Goal: Transaction & Acquisition: Purchase product/service

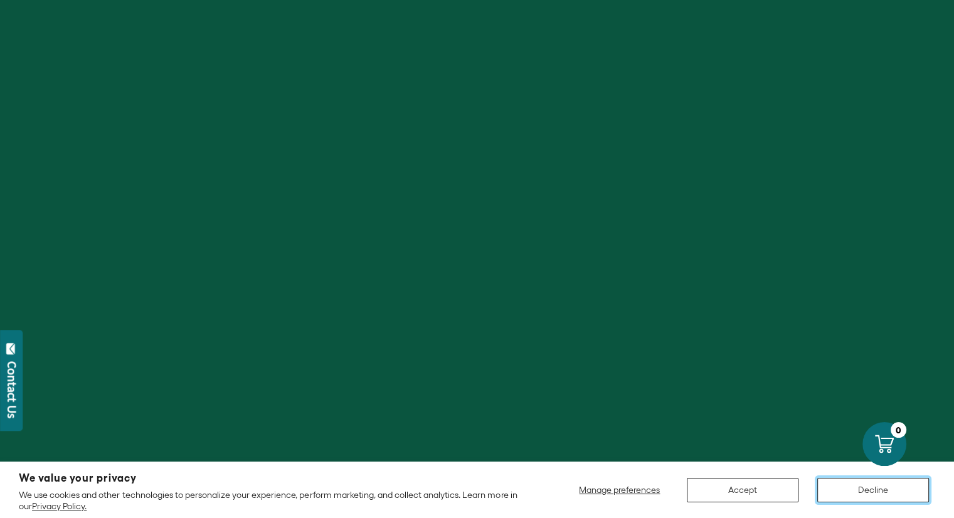
click at [880, 495] on button "Decline" at bounding box center [873, 490] width 112 height 24
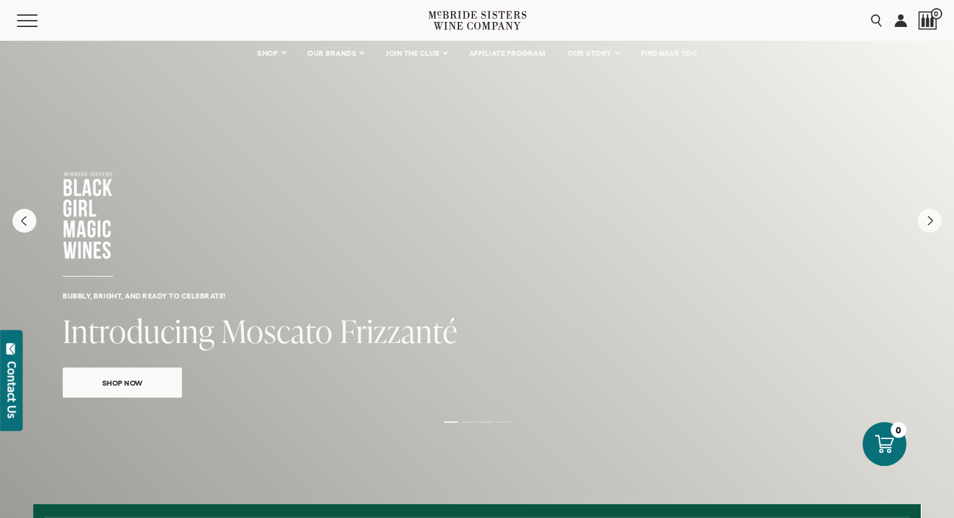
click at [586, 281] on div "Bubbly, bright, and ready to celebrate! Introducing Moscato Frizzanté Shop Now" at bounding box center [477, 234] width 954 height 389
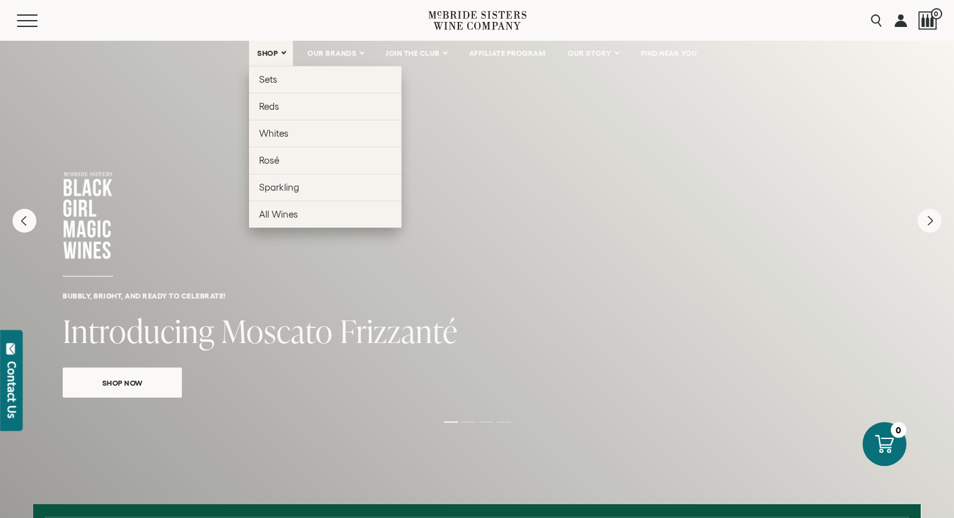
click at [275, 47] on link "SHOP" at bounding box center [271, 53] width 44 height 25
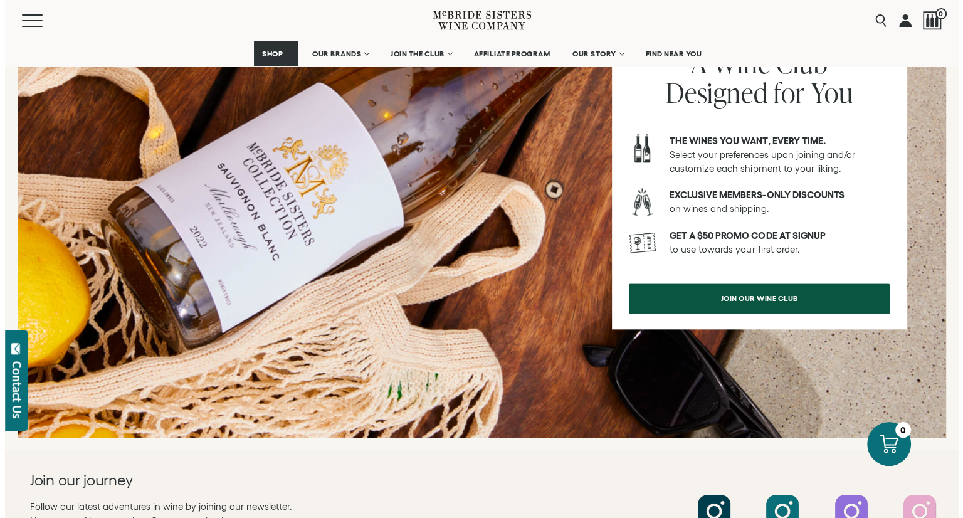
scroll to position [1505, 0]
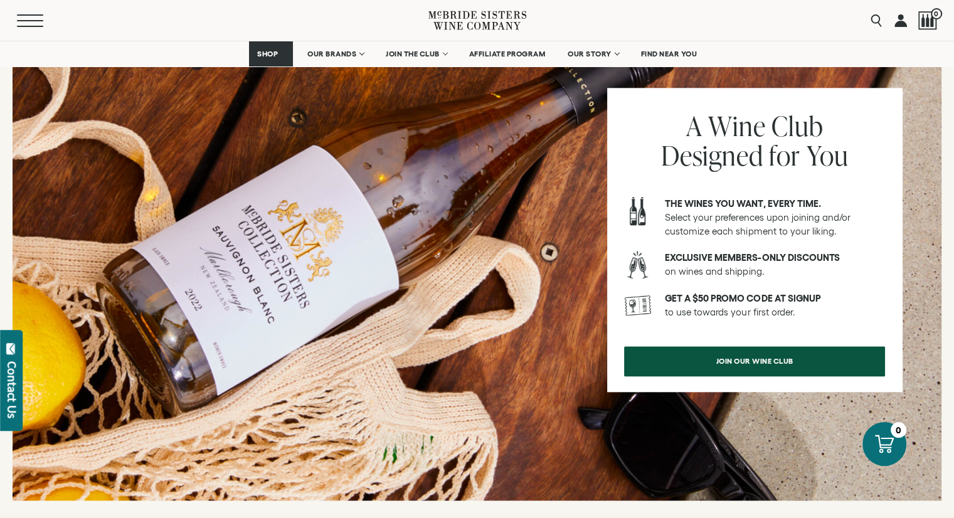
click at [31, 21] on button "Menu" at bounding box center [39, 20] width 45 height 13
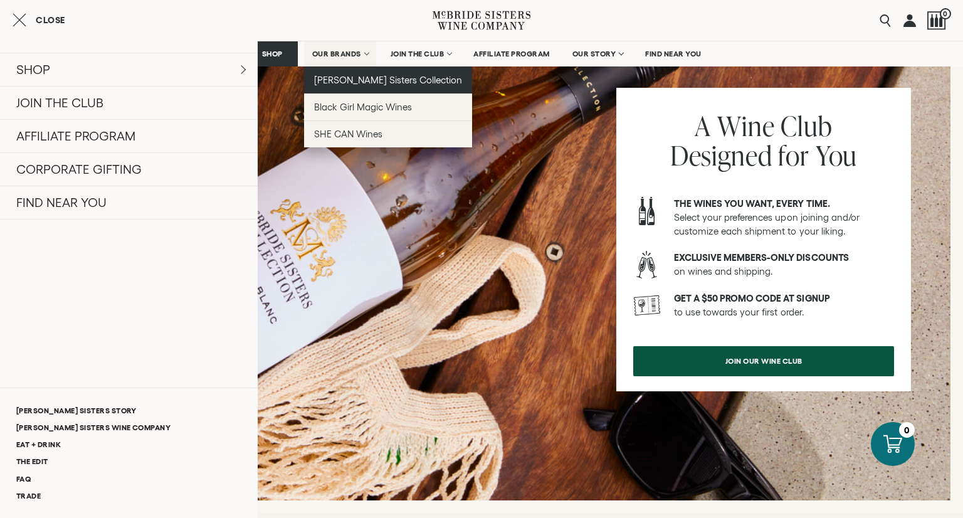
click at [344, 81] on span "[PERSON_NAME] Sisters Collection" at bounding box center [388, 80] width 149 height 11
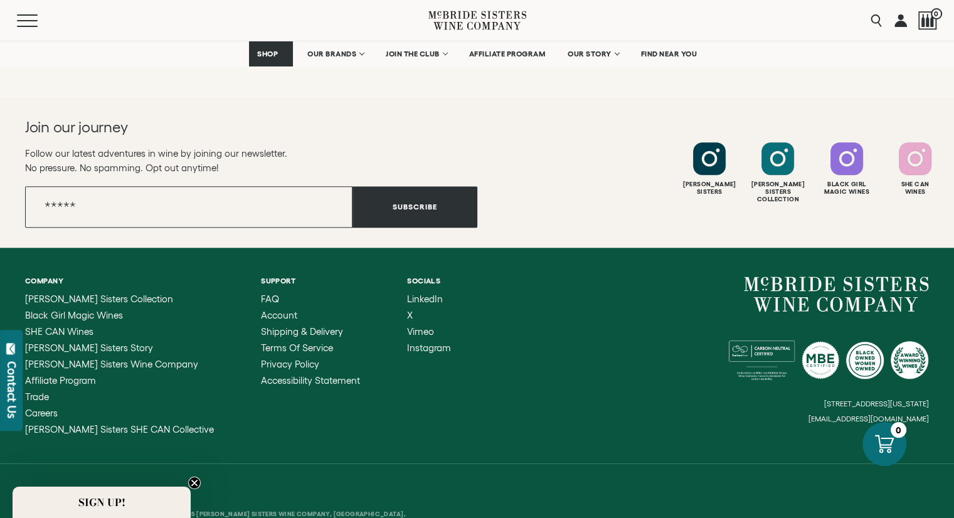
scroll to position [5679, 0]
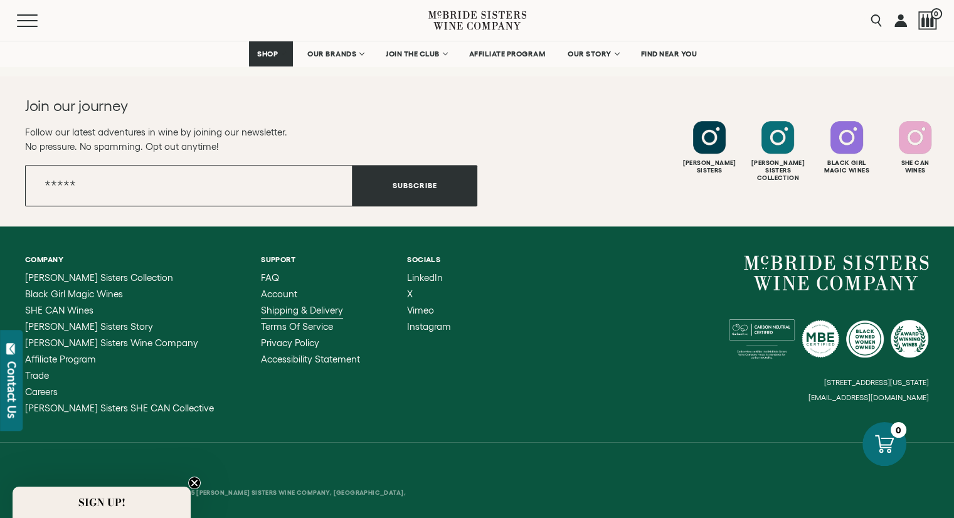
click at [261, 305] on span "Shipping & Delivery" at bounding box center [302, 310] width 82 height 11
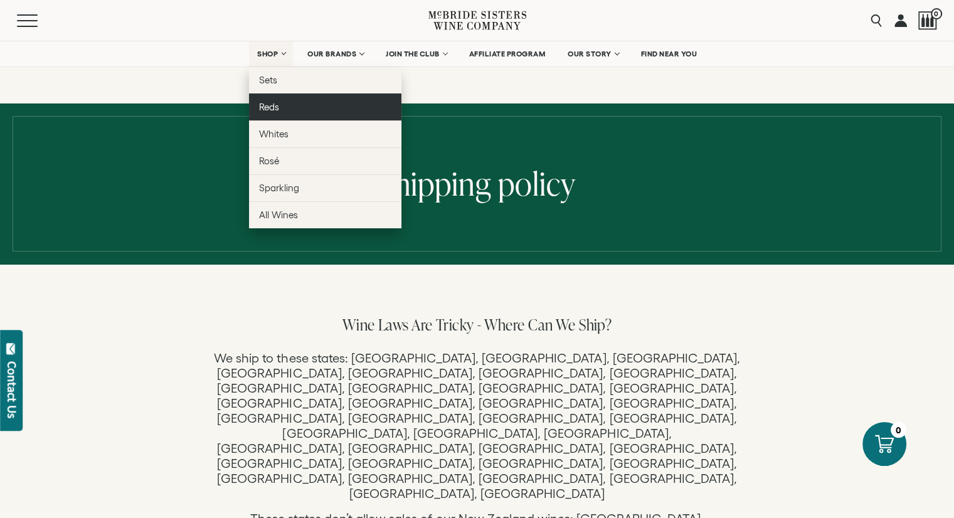
click at [278, 109] on link "Reds" at bounding box center [325, 106] width 152 height 27
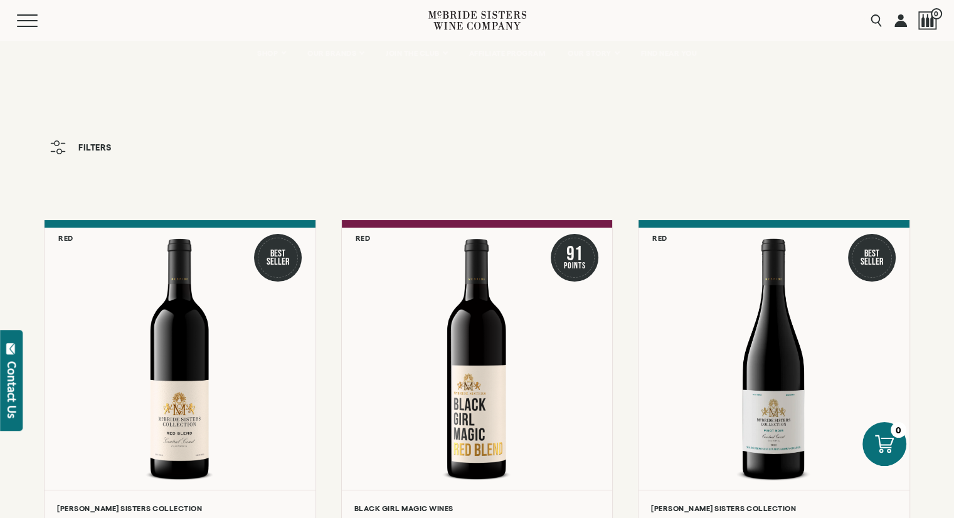
click at [60, 146] on icon "button" at bounding box center [58, 147] width 16 height 14
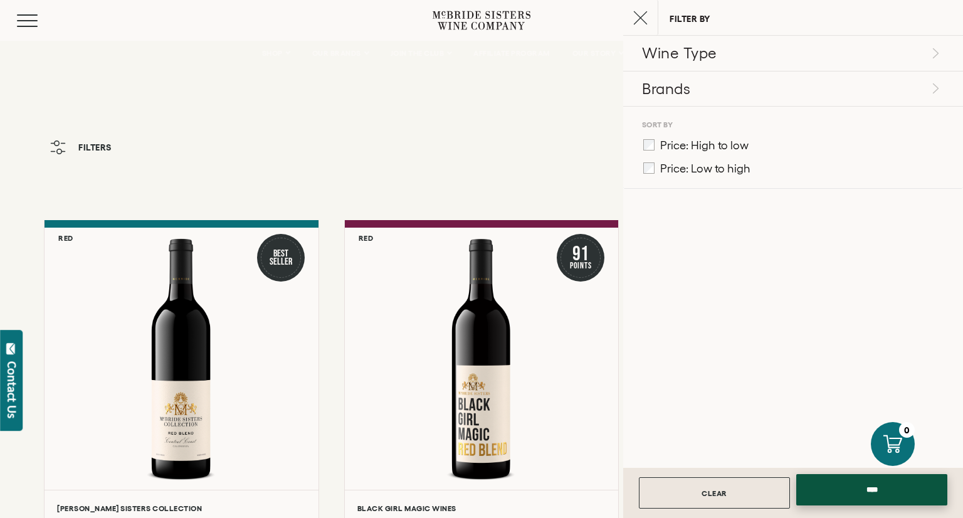
click at [856, 502] on input "****" at bounding box center [871, 489] width 151 height 31
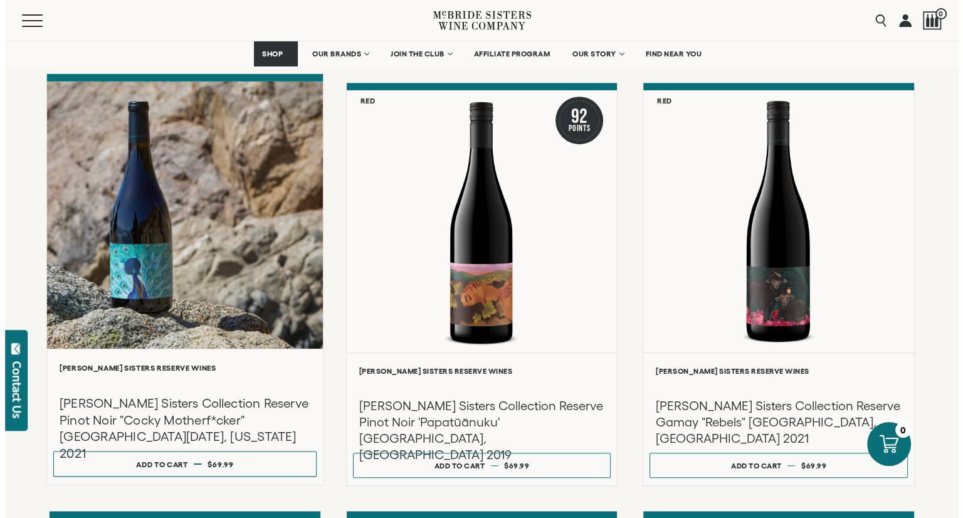
scroll to position [376, 0]
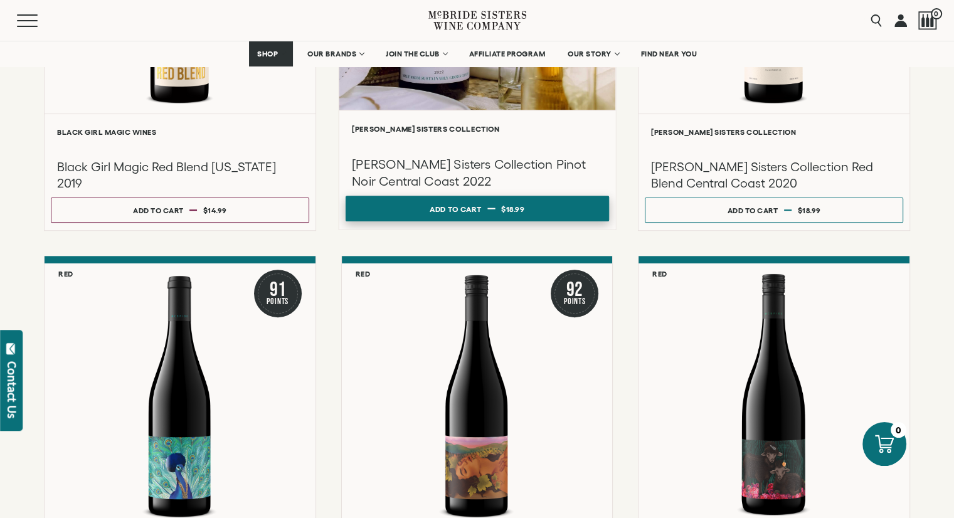
click at [522, 209] on span "$18.99" at bounding box center [513, 208] width 24 height 8
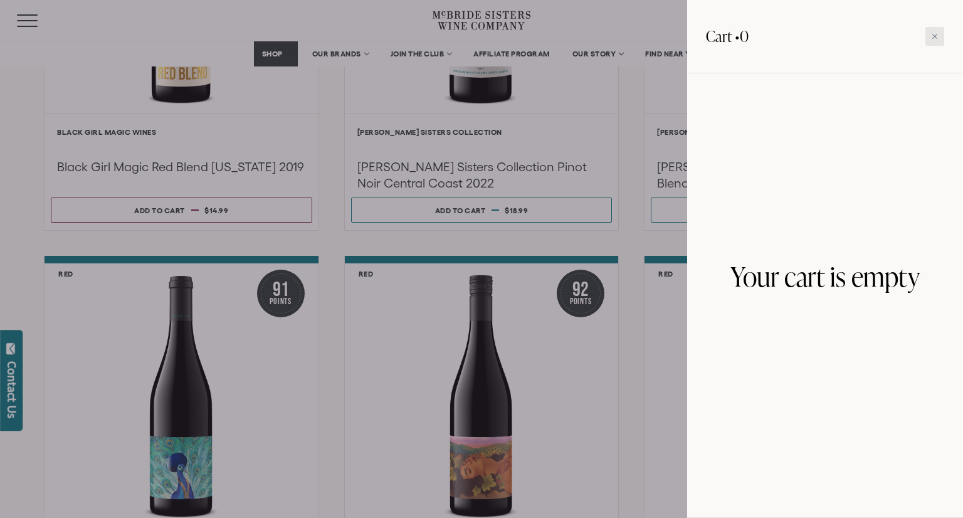
click at [940, 40] on div at bounding box center [934, 36] width 19 height 19
